Goal: Transaction & Acquisition: Purchase product/service

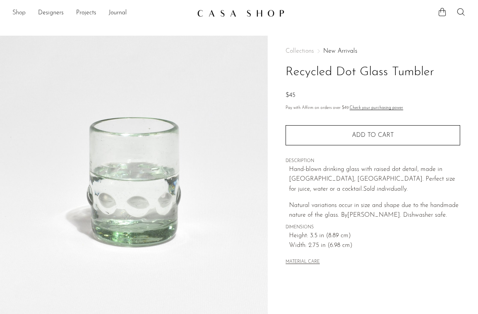
click at [18, 11] on link "Shop" at bounding box center [18, 13] width 13 height 10
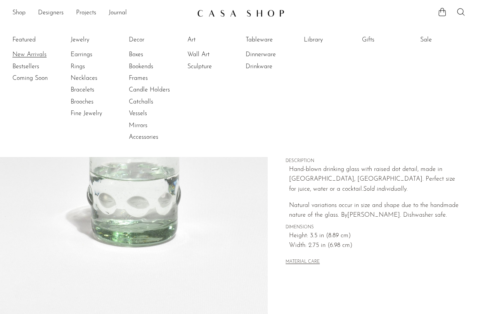
click at [28, 52] on link "New Arrivals" at bounding box center [41, 54] width 58 height 9
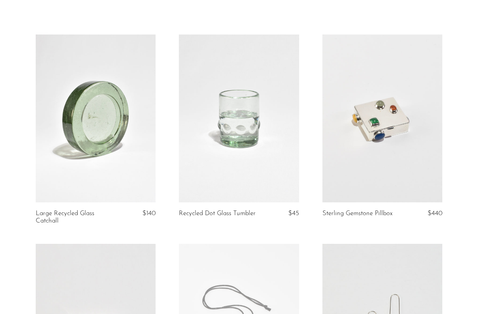
scroll to position [38, 0]
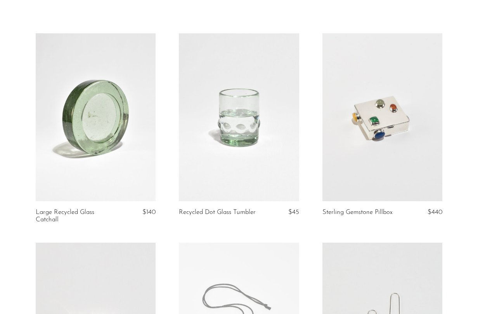
click at [217, 128] on link at bounding box center [239, 117] width 120 height 168
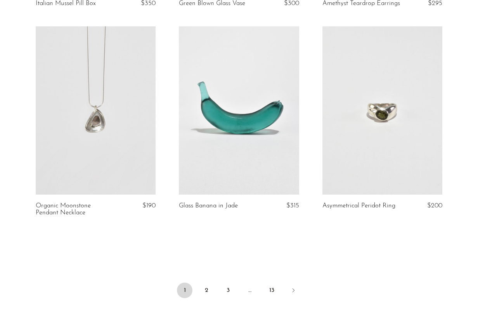
scroll to position [2306, 0]
